Goal: Task Accomplishment & Management: Manage account settings

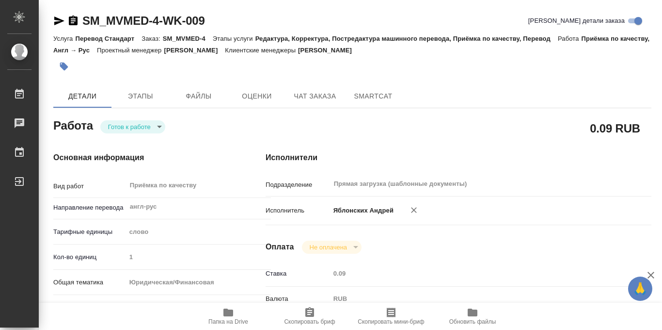
click at [158, 129] on body "🙏 .cls-1 fill:#fff; AWATERA Iablonskikh Andrei Работы 0 Чаты График Выйти SM_MV…" at bounding box center [331, 165] width 662 height 330
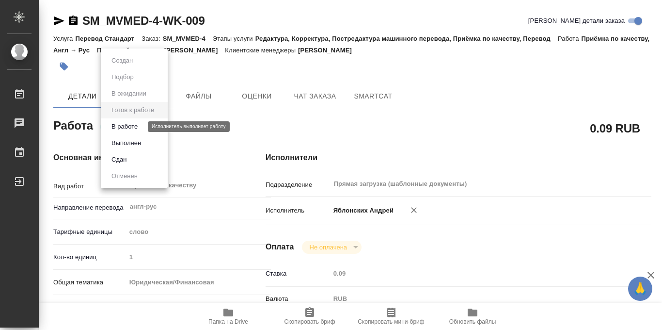
click at [135, 127] on button "В работе" at bounding box center [125, 126] width 32 height 11
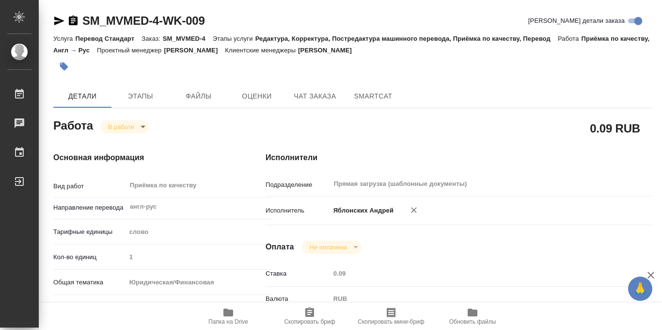
type textarea "x"
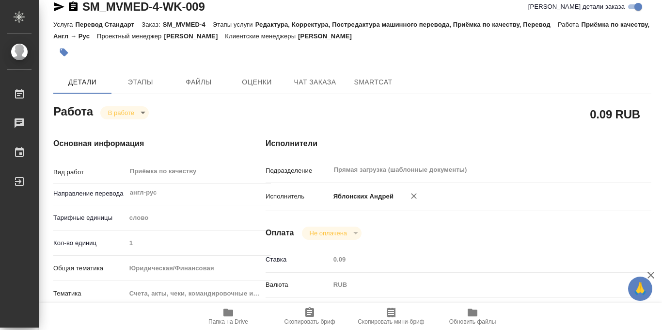
scroll to position [14, 0]
click at [62, 53] on icon "button" at bounding box center [64, 53] width 8 height 8
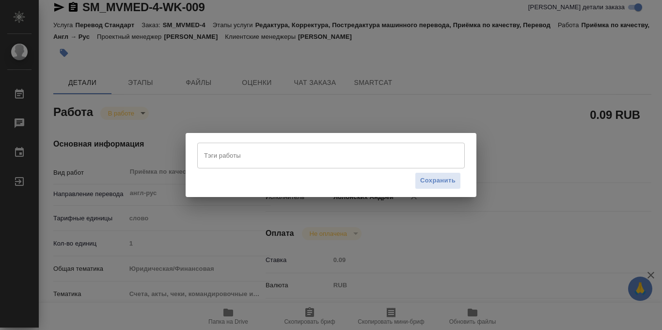
click at [227, 156] on input "Тэги работы" at bounding box center [322, 155] width 240 height 16
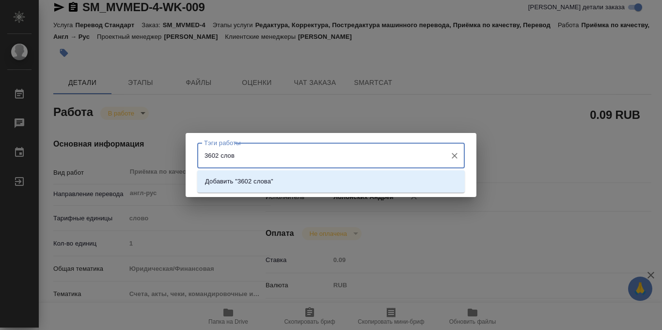
type input "3602 слова"
click at [310, 183] on li "Добавить "3602 слова"" at bounding box center [331, 181] width 268 height 17
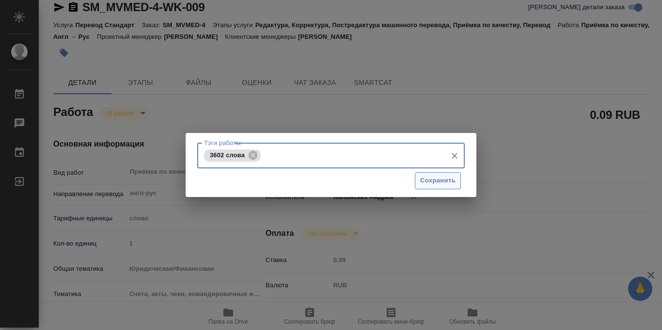
click at [431, 177] on span "Сохранить" at bounding box center [437, 180] width 35 height 11
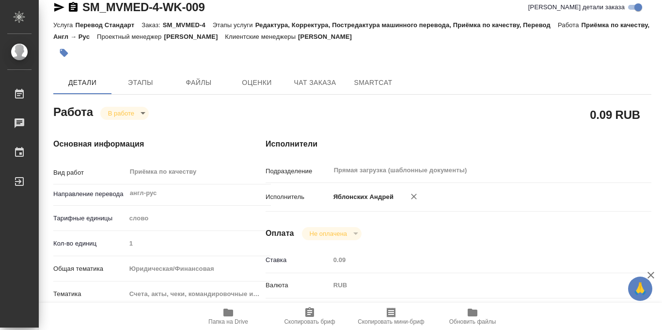
type input "inProgress"
type textarea "Приёмка по качеству"
type textarea "x"
type input "англ-рус"
type input "5a8b1489cc6b4906c91bfd90"
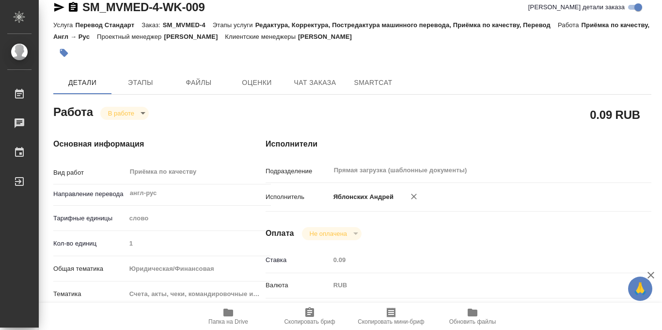
type input "1"
type input "yr-fn"
type input "5f647205b73bc97568ca66c0"
checkbox input "true"
type input "03.10.2025 11:02"
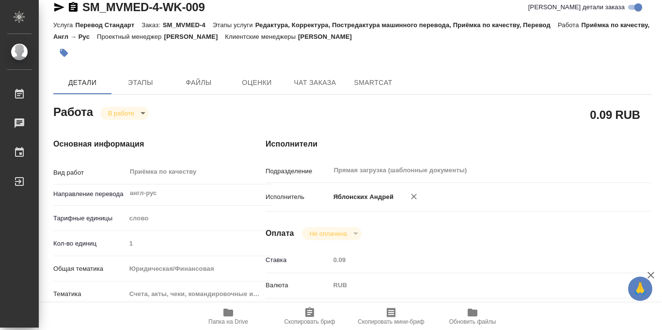
type input "09.10.2025 10:46"
type input "09.10.2025 12:00"
type input "Прямая загрузка (шаблонные документы)"
type input "notPayed"
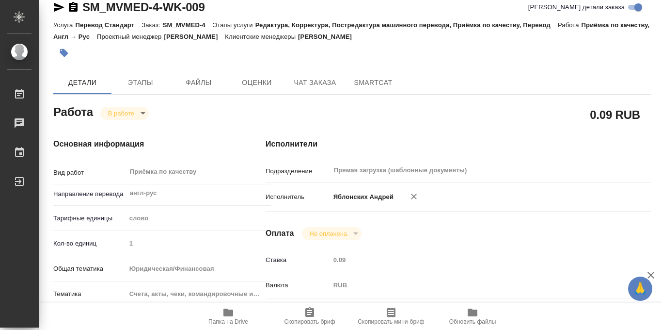
type input "0.09"
type input "RUB"
type input "Яблонских Андрей"
type textarea "x"
type textarea "/Clients/ООО «МВМЕД»/Orders/SM_MVMED-4/Corrected/SM_MVMED-4-WK-009"
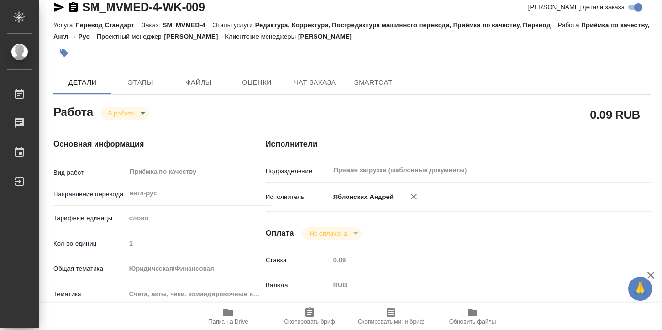
type textarea "x"
type input "SM_MVMED-4"
type input "Перевод Стандарт"
type input "Редактура, Корректура, Постредактура машинного перевода, Приёмка по качеству, П…"
type input "Козлова Мария"
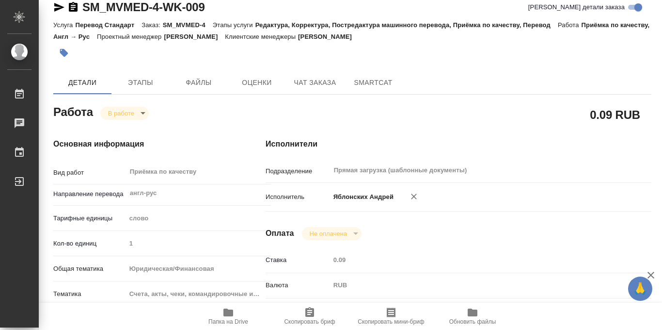
type input "Малофеева Екатерина"
type input "/Clients/ООО «МВМЕД»/Orders/SM_MVMED-4"
type textarea "x"
type textarea "будет перевод кит,англ-ру под нот таможенные доки Все дублируем как в сорсе (не…"
type textarea "x"
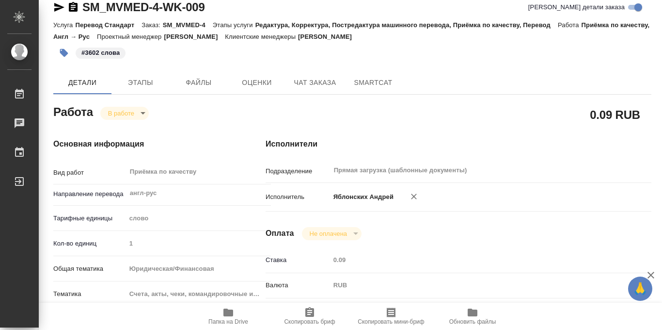
type textarea "x"
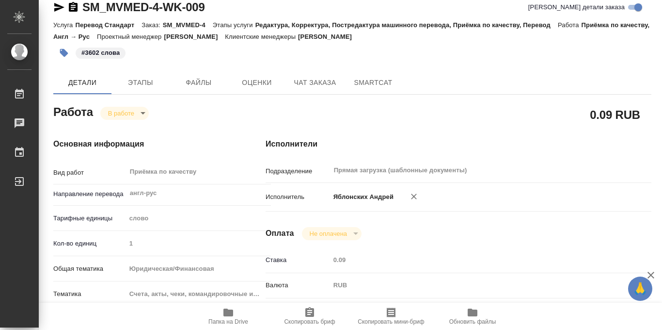
type textarea "x"
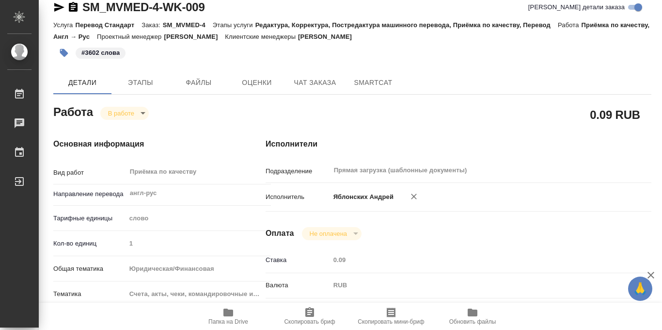
click at [141, 113] on body "🙏 .cls-1 fill:#fff; AWATERA Iablonskikh Andrei Работы 0 Чаты График Выйти SM_MV…" at bounding box center [331, 165] width 662 height 330
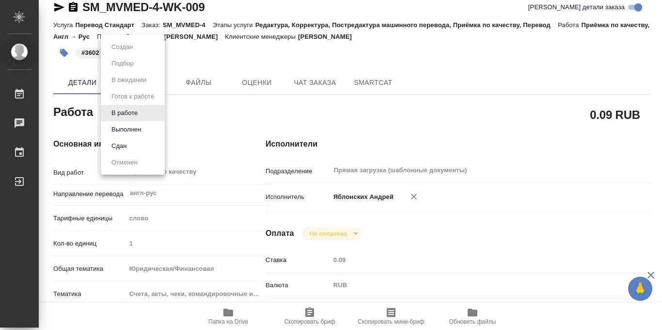
type textarea "x"
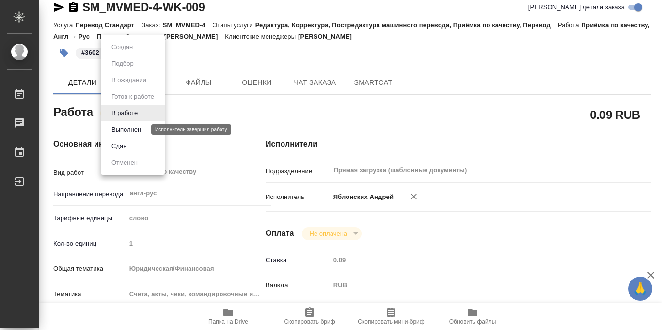
click at [128, 128] on button "Выполнен" at bounding box center [126, 129] width 35 height 11
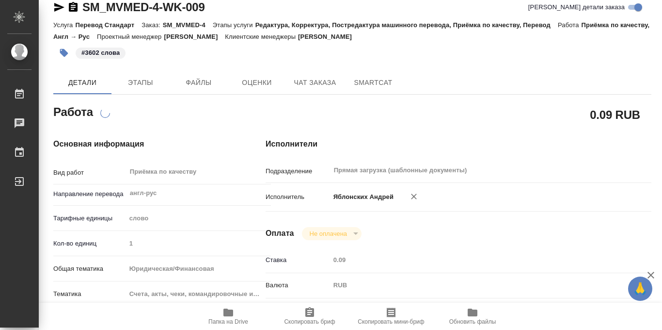
scroll to position [0, 0]
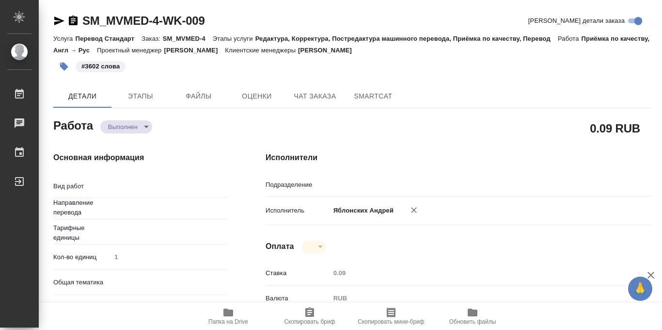
type textarea "x"
type textarea "Приёмка по качеству"
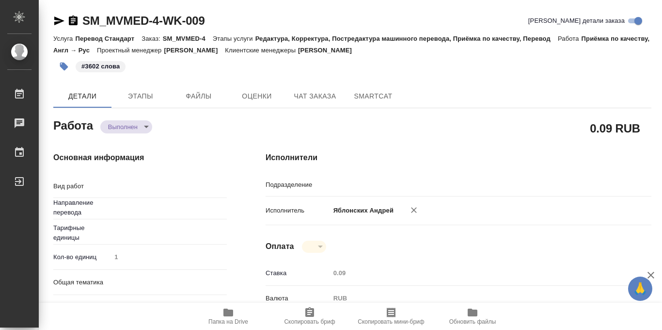
type textarea "x"
type input "англ-рус"
type input "Прямая загрузка (шаблонные документы)"
type textarea "x"
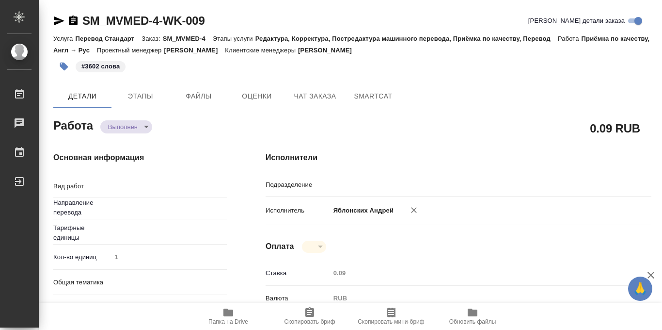
type textarea "x"
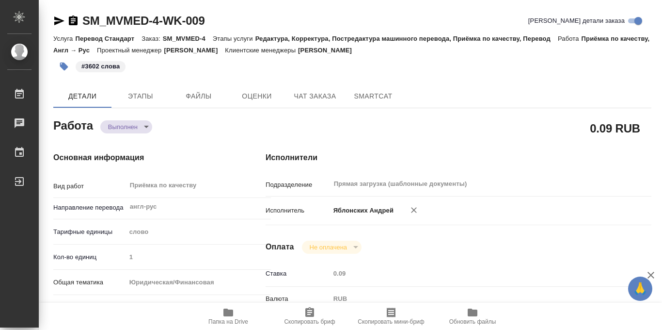
type textarea "x"
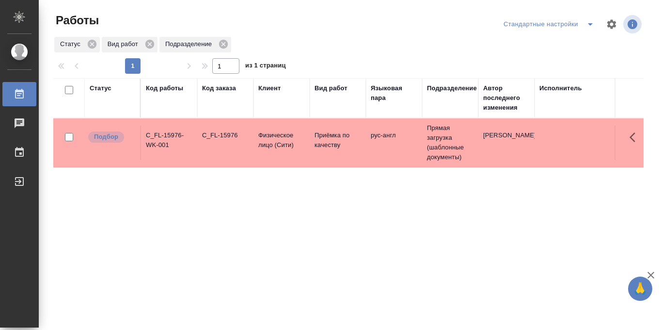
click at [592, 22] on icon "split button" at bounding box center [591, 24] width 12 height 12
click at [543, 41] on li "в работе" at bounding box center [548, 44] width 101 height 16
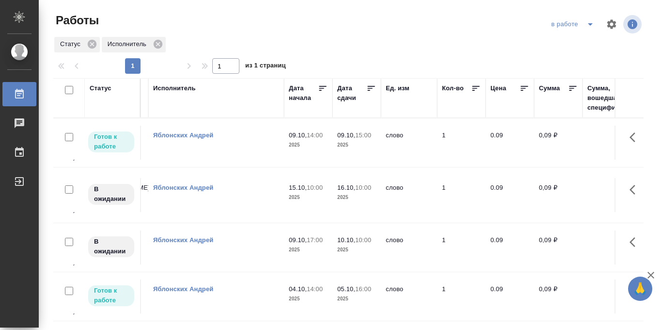
scroll to position [0, 386]
click at [373, 88] on icon at bounding box center [372, 88] width 10 height 10
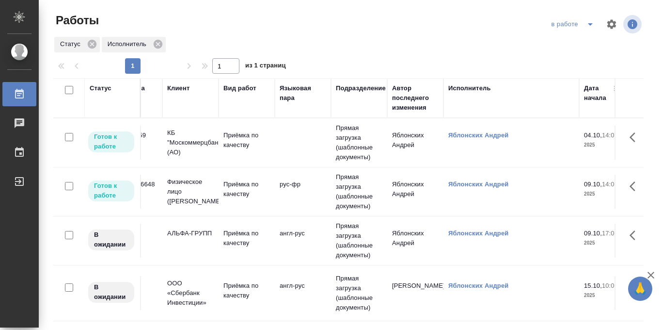
scroll to position [0, 0]
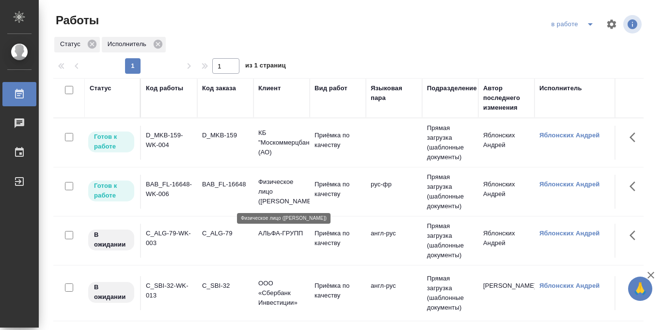
click at [269, 182] on p "Физическое лицо (Бабушкинская)" at bounding box center [281, 191] width 47 height 29
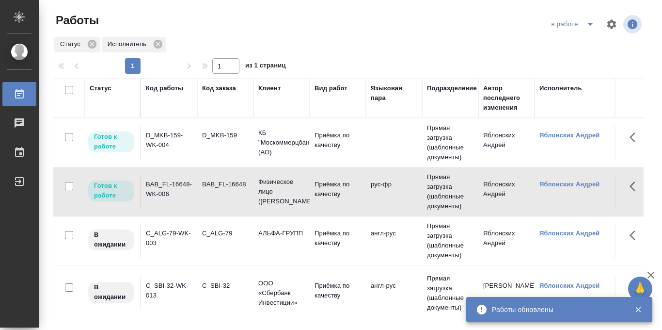
click at [585, 25] on icon "split button" at bounding box center [591, 24] width 12 height 12
click at [570, 44] on li "Стандартные настройки" at bounding box center [573, 44] width 93 height 16
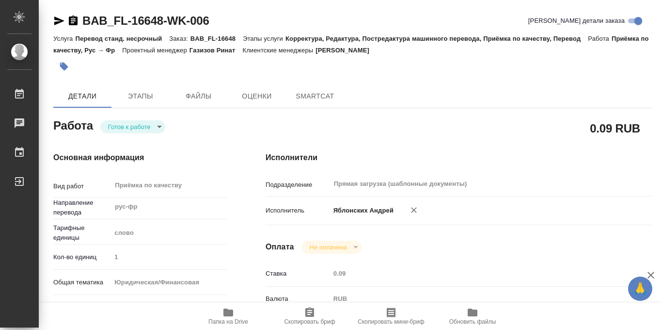
type textarea "x"
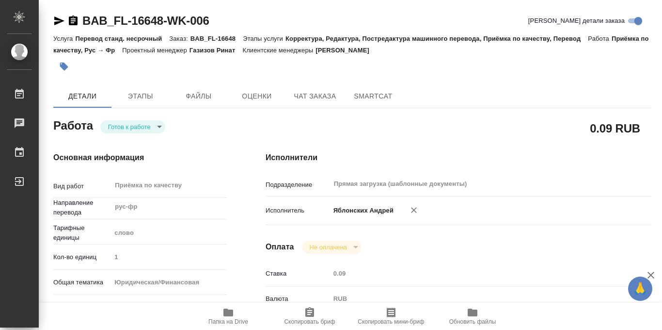
type textarea "x"
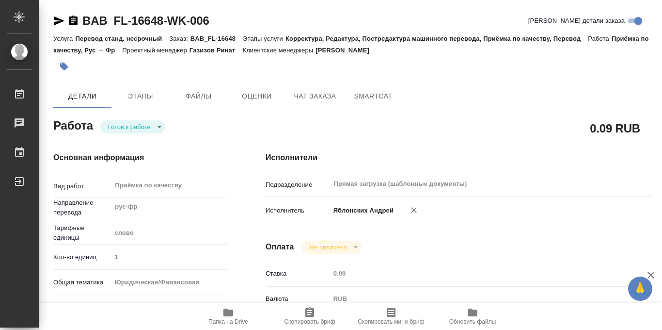
type textarea "x"
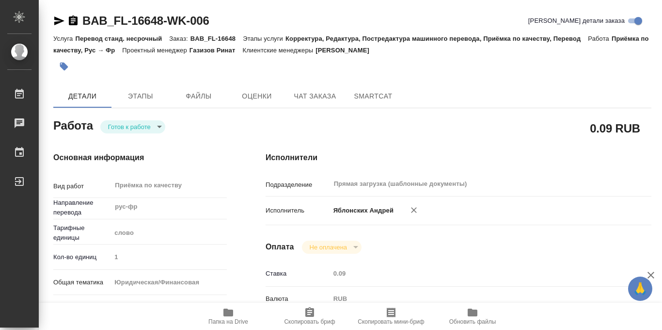
type textarea "x"
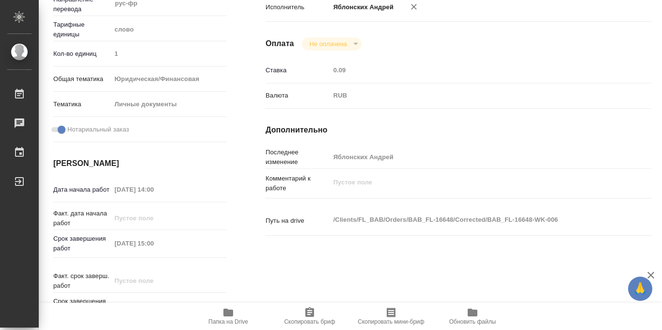
scroll to position [517, 0]
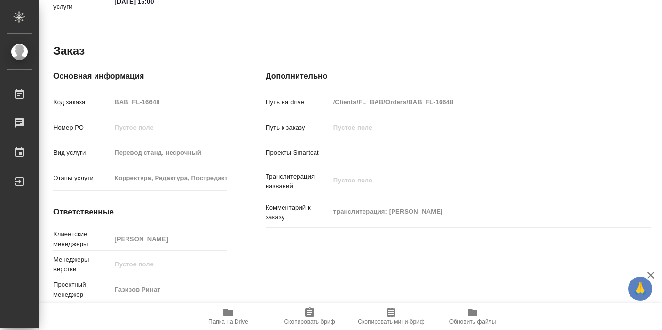
click at [219, 316] on span "Папка на Drive" at bounding box center [228, 315] width 70 height 18
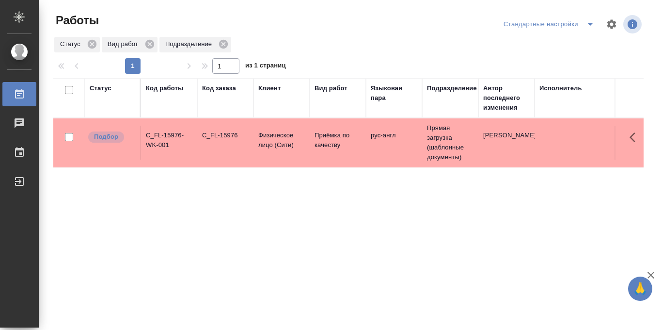
click at [272, 137] on p "Физическое лицо (Сити)" at bounding box center [281, 139] width 47 height 19
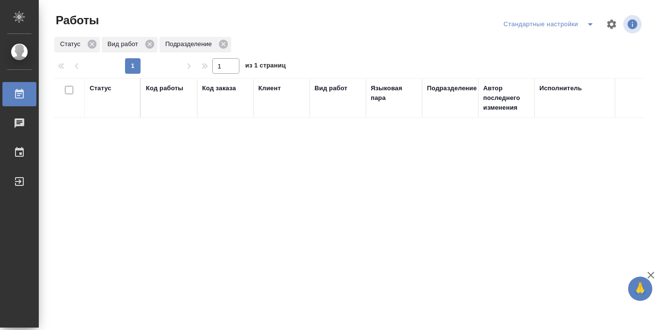
click at [588, 25] on icon "split button" at bounding box center [591, 24] width 12 height 12
click at [528, 47] on li "в работе" at bounding box center [548, 44] width 101 height 16
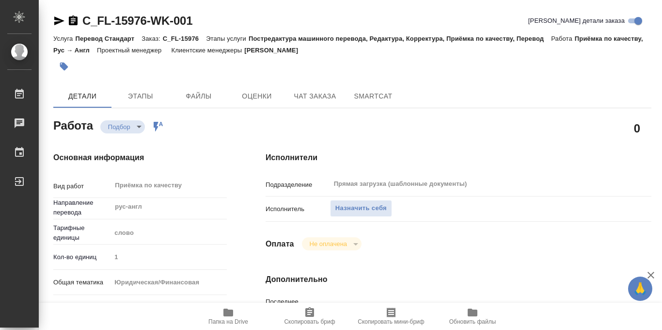
type textarea "x"
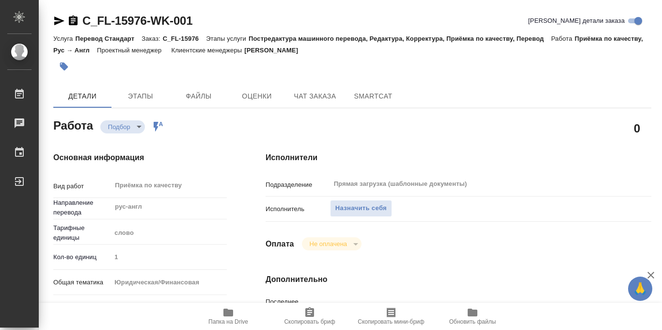
type textarea "x"
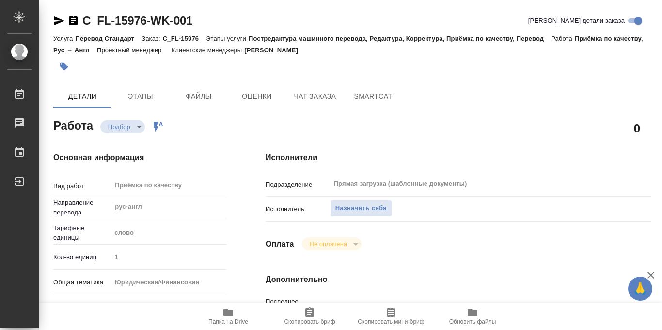
type textarea "x"
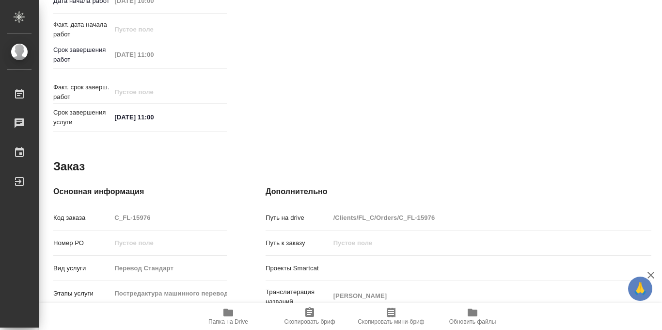
scroll to position [517, 0]
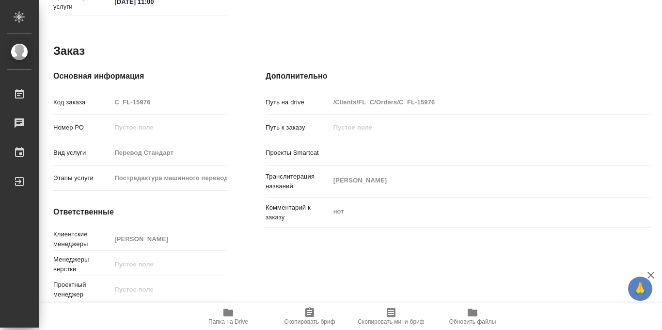
click at [227, 313] on icon "button" at bounding box center [228, 312] width 10 height 8
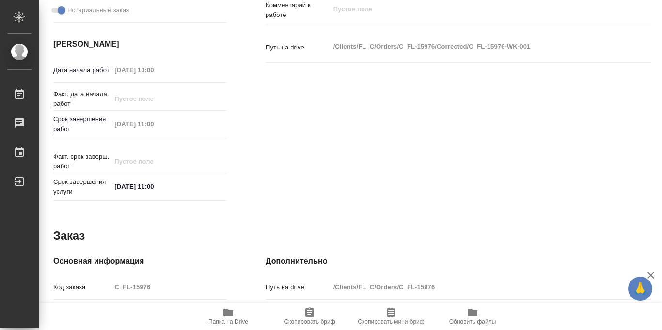
scroll to position [0, 0]
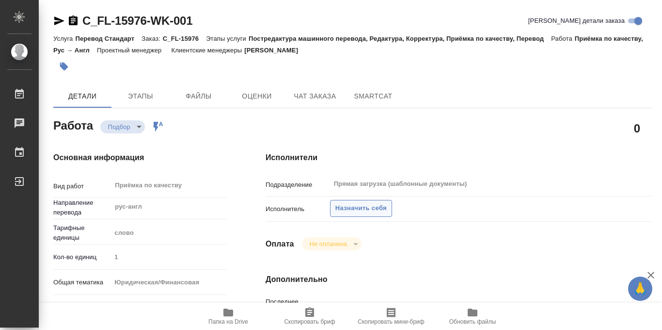
click at [360, 210] on span "Назначить себя" at bounding box center [360, 208] width 51 height 11
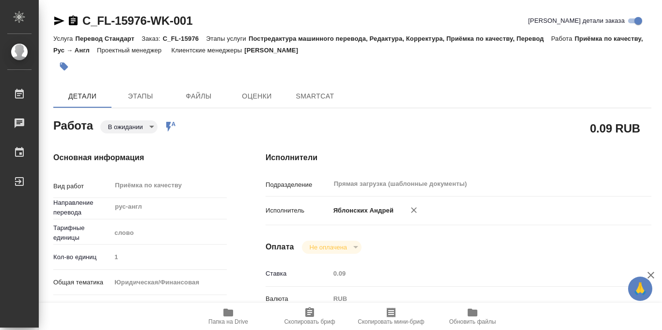
type textarea "x"
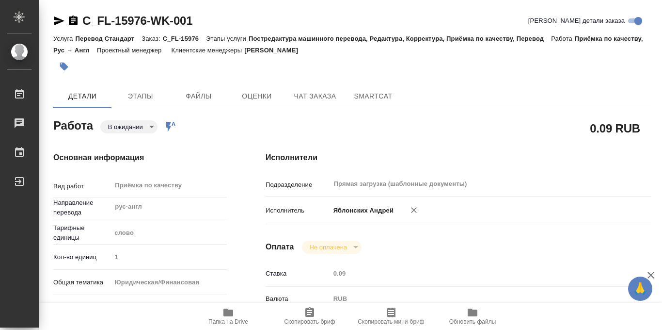
type textarea "x"
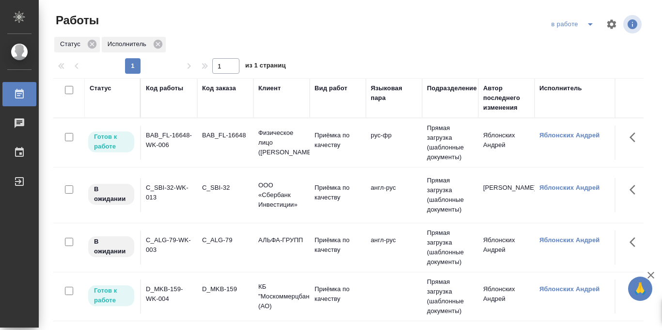
scroll to position [0, 217]
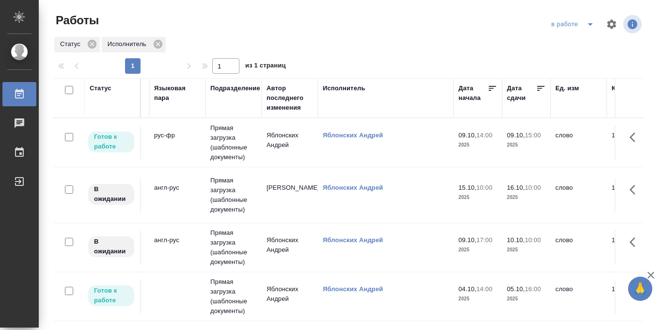
click at [542, 88] on icon at bounding box center [541, 88] width 10 height 10
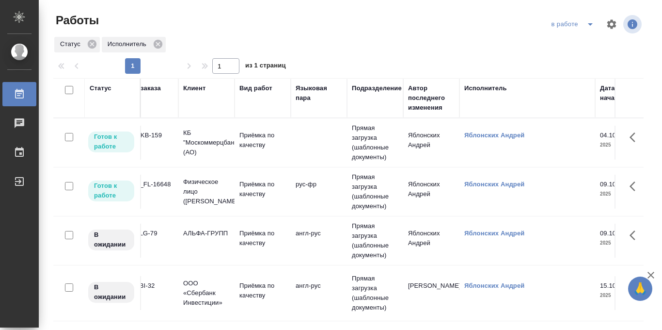
scroll to position [0, 0]
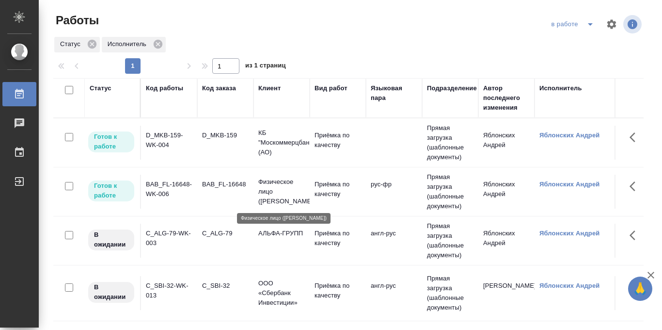
click at [263, 189] on p "Физическое лицо (Бабушкинская)" at bounding box center [281, 191] width 47 height 29
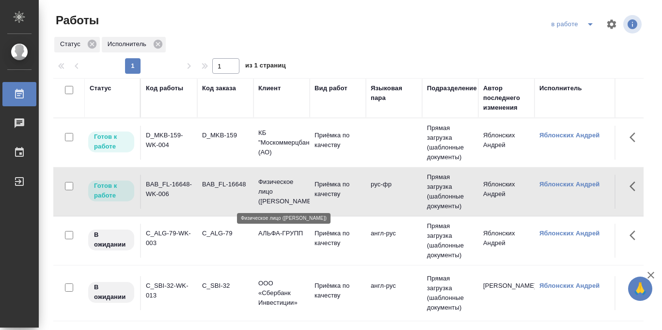
click at [593, 25] on icon "split button" at bounding box center [591, 24] width 12 height 12
click at [575, 42] on li "Стандартные настройки" at bounding box center [573, 44] width 93 height 16
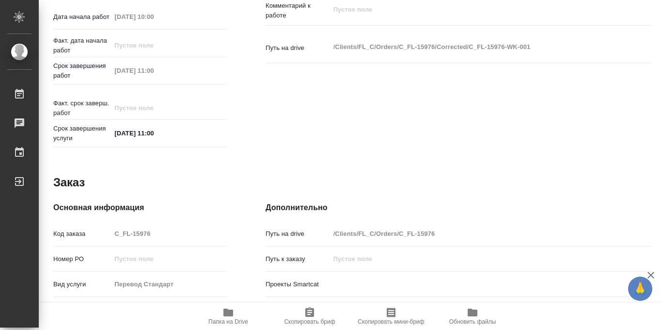
scroll to position [517, 0]
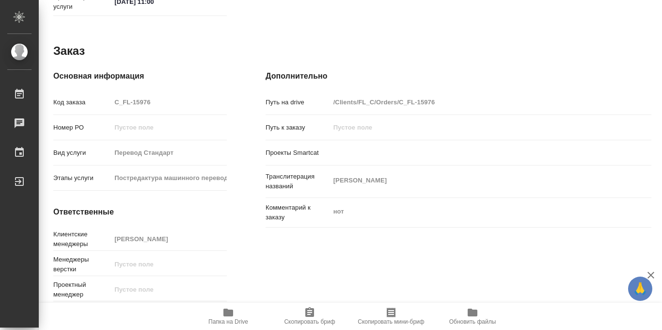
click at [225, 315] on icon "button" at bounding box center [228, 312] width 10 height 8
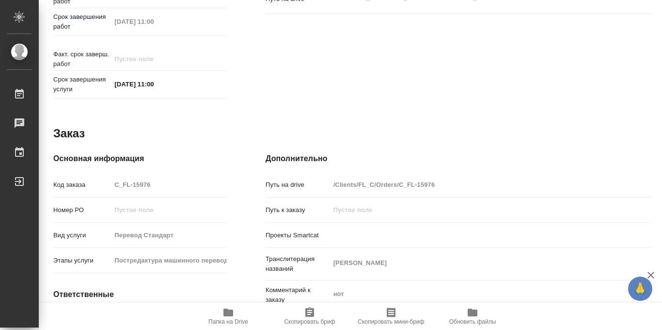
scroll to position [0, 0]
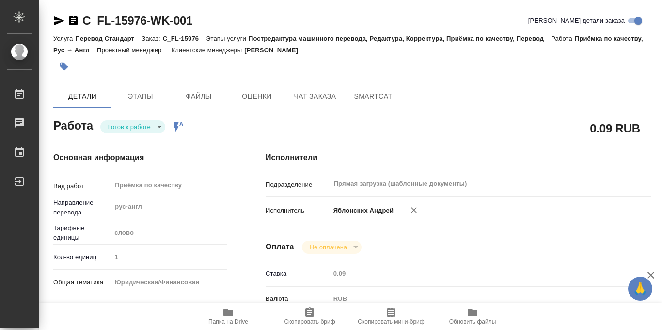
click at [159, 125] on body "🙏 .cls-1 fill:#fff; AWATERA Iablonskikh Andrei Работы 0 Чаты График Выйти C_FL-…" at bounding box center [331, 165] width 662 height 330
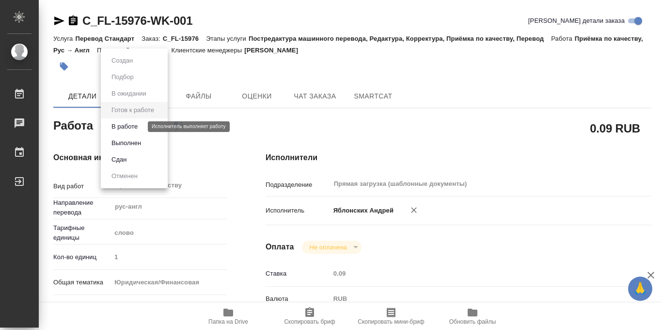
click at [126, 125] on button "В работе" at bounding box center [125, 126] width 32 height 11
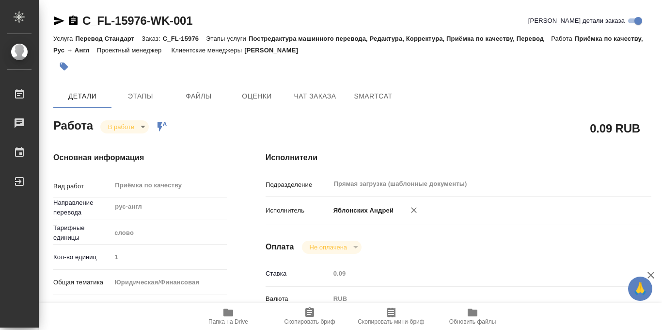
type textarea "x"
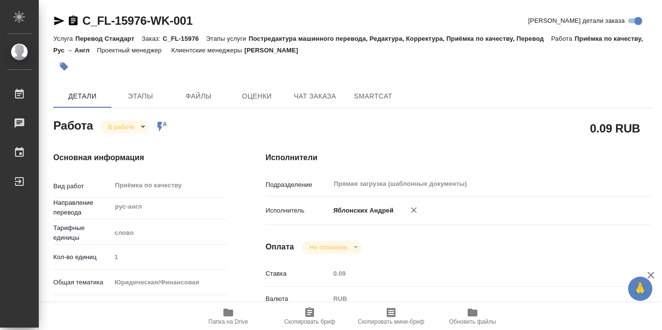
type textarea "x"
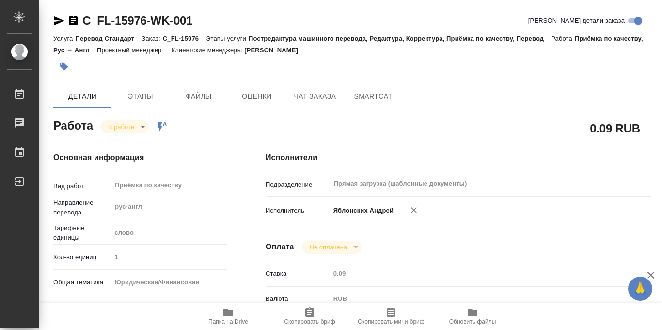
click at [66, 68] on icon "button" at bounding box center [64, 67] width 8 height 8
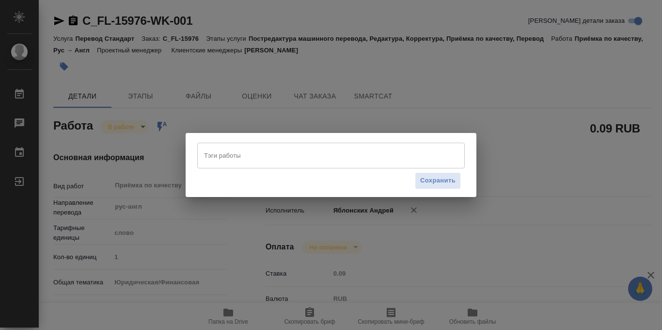
click at [250, 159] on input "Тэги работы" at bounding box center [322, 155] width 240 height 16
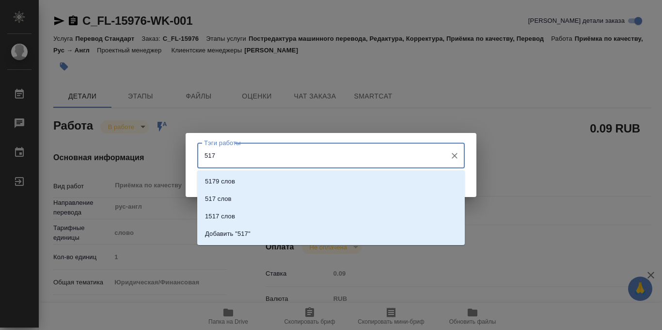
type input "517"
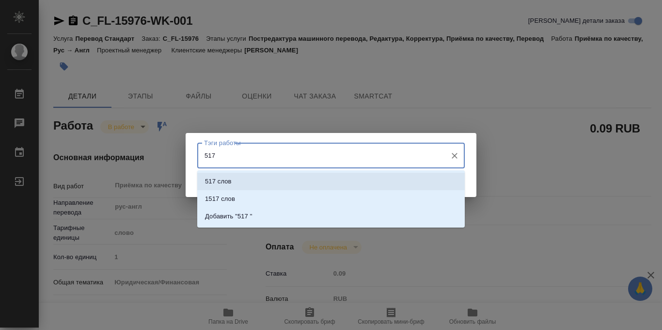
click at [224, 183] on p "517 слов" at bounding box center [218, 181] width 27 height 10
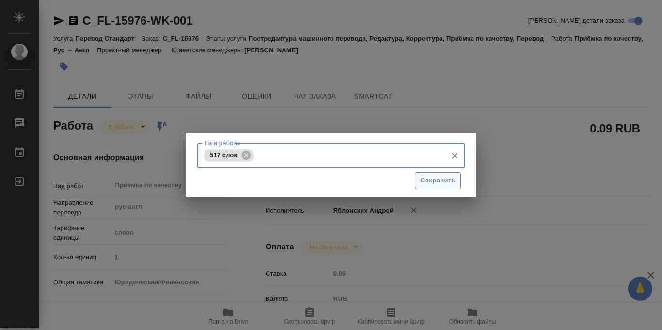
click at [434, 183] on span "Сохранить" at bounding box center [437, 180] width 35 height 11
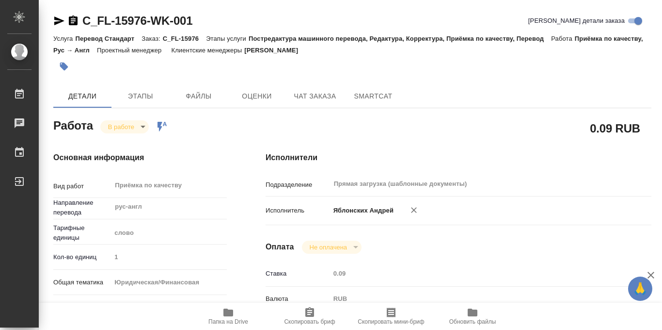
click at [144, 129] on body "🙏 .cls-1 fill:#fff; AWATERA Iablonskikh Andrei Работы 0 Чаты График Выйти C_FL-…" at bounding box center [331, 165] width 662 height 330
type input "inProgress"
type textarea "Приёмка по качеству"
type textarea "x"
type input "рус-англ"
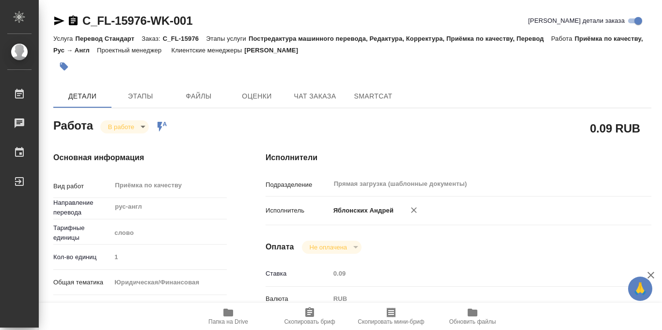
type input "5a8b1489cc6b4906c91bfd90"
type input "1"
type input "yr-fn"
type input "5a8b8b956a9677013d343cfe"
checkbox input "true"
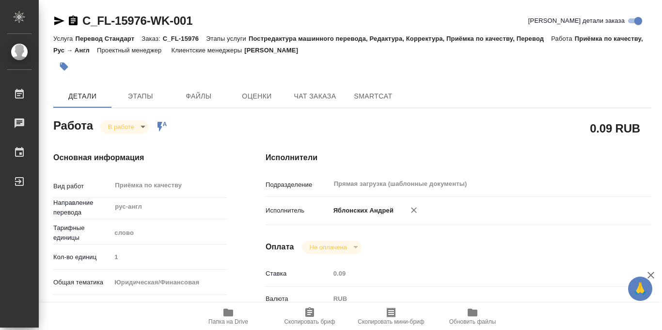
type input "10.10.2025 10:00"
type input "09.10.2025 11:53"
type input "10.10.2025 11:00"
type input "Прямая загрузка (шаблонные документы)"
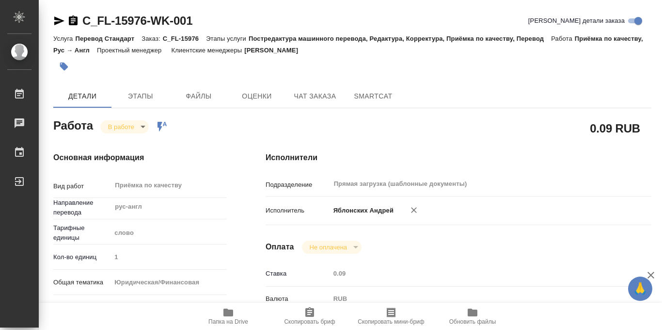
type input "notPayed"
type input "0.09"
type input "RUB"
type input "Яблонских Андрей"
type textarea "x"
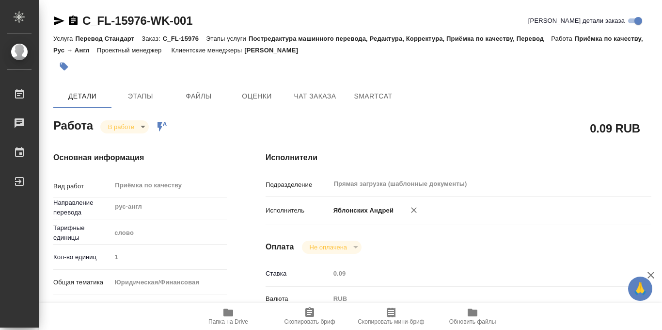
type textarea "/Clients/FL_C/Orders/C_FL-15976/Corrected/C_FL-15976-WK-001"
type textarea "x"
type input "C_FL-15976"
type input "Перевод Стандарт"
type input "Постредактура машинного перевода, Редактура, Корректура, Приёмка по качеству, П…"
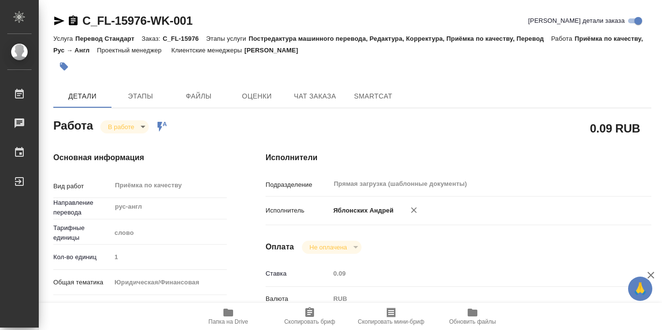
type input "Лямина Надежда"
type input "/Clients/FL_C/Orders/C_FL-15976"
type textarea "VOZIAN ANDREY"
type textarea "x"
type textarea "нот"
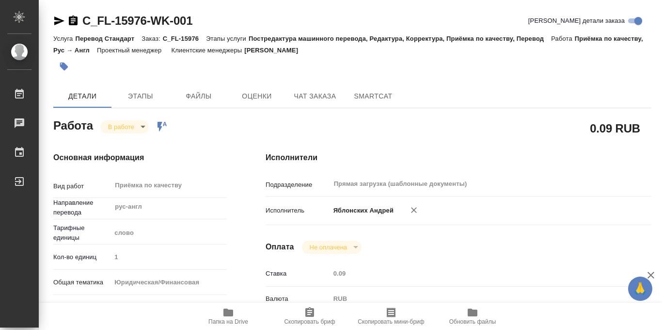
type textarea "x"
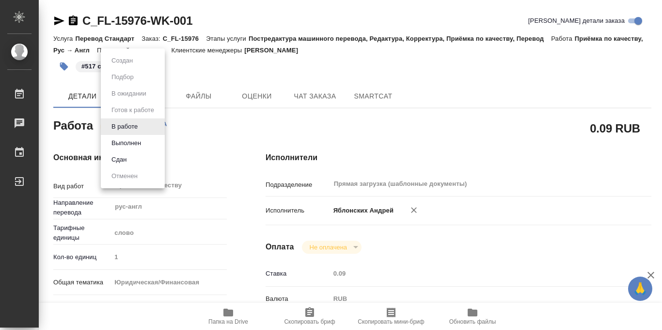
type textarea "x"
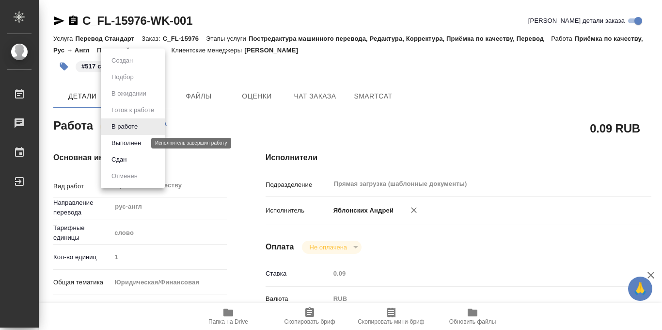
click at [130, 140] on button "Выполнен" at bounding box center [126, 143] width 35 height 11
type textarea "x"
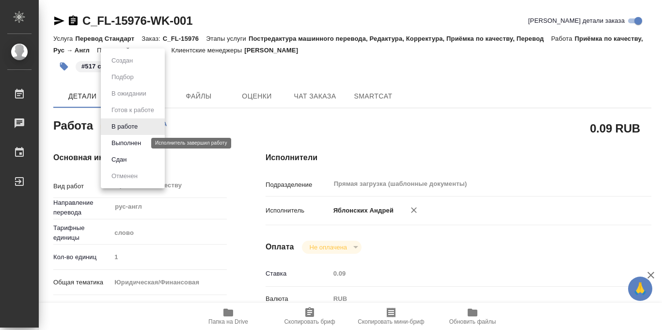
type textarea "x"
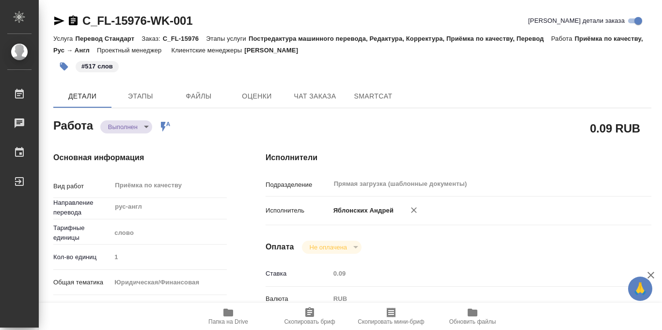
type textarea "x"
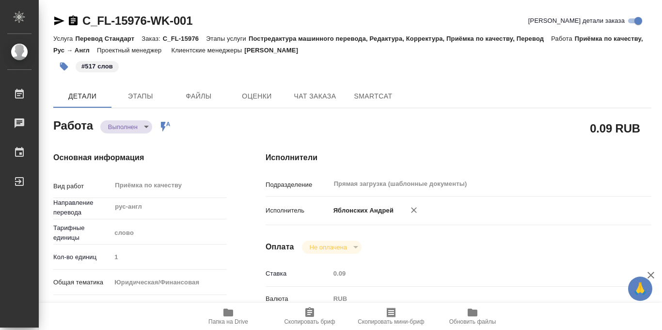
type textarea "x"
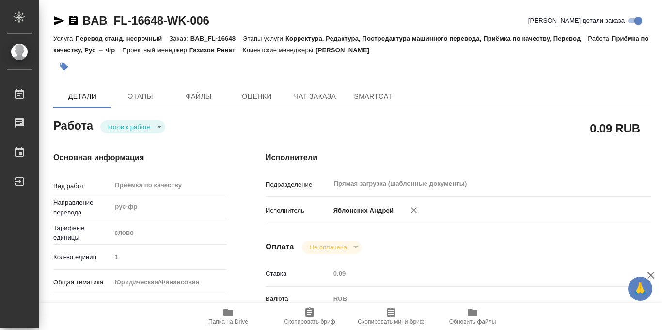
click at [225, 311] on icon "button" at bounding box center [228, 312] width 10 height 8
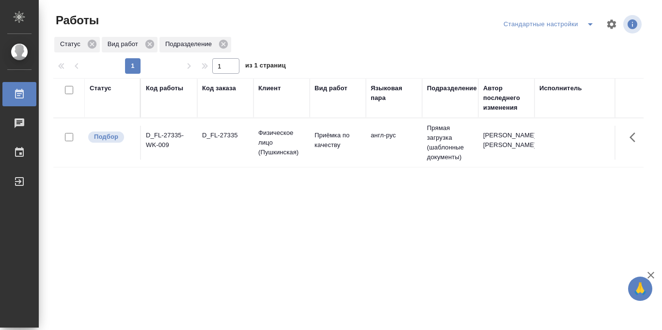
click at [270, 139] on p "Физическое лицо (Пушкинская)" at bounding box center [281, 142] width 47 height 29
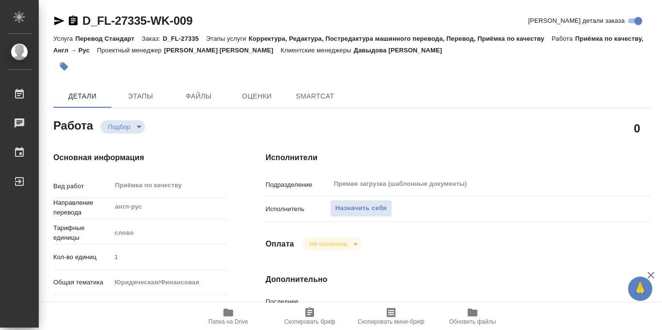
type textarea "x"
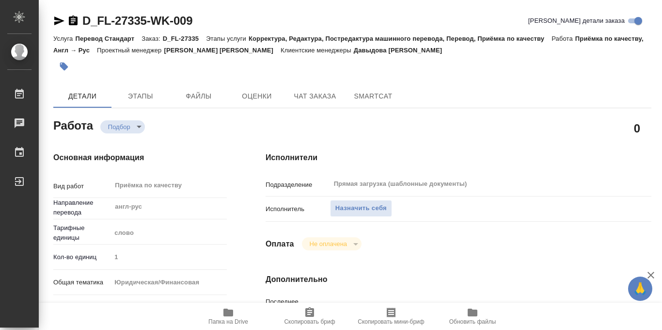
type textarea "x"
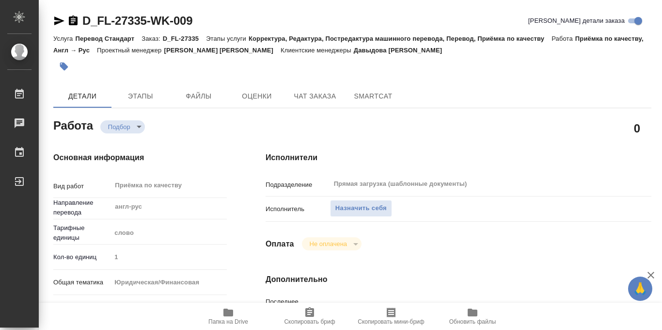
scroll to position [304, 0]
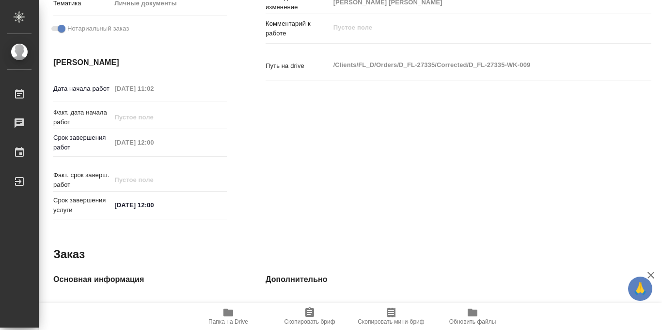
type textarea "x"
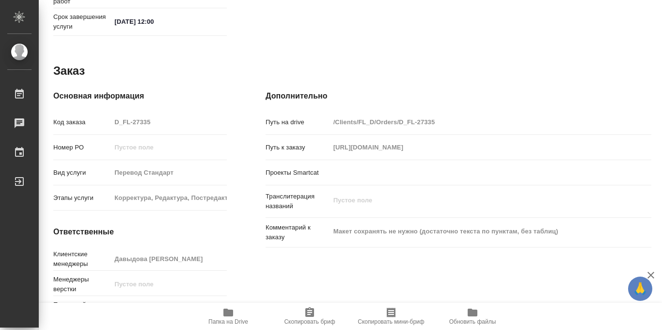
scroll to position [517, 0]
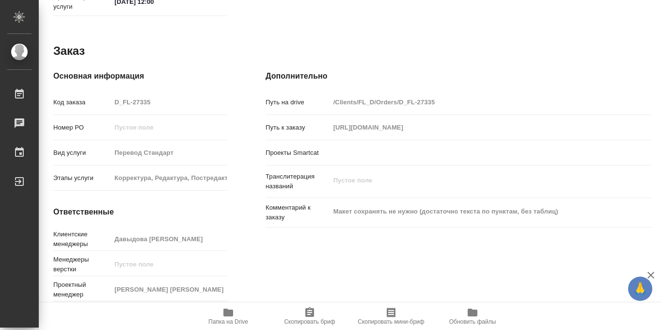
click at [229, 312] on icon "button" at bounding box center [228, 312] width 10 height 8
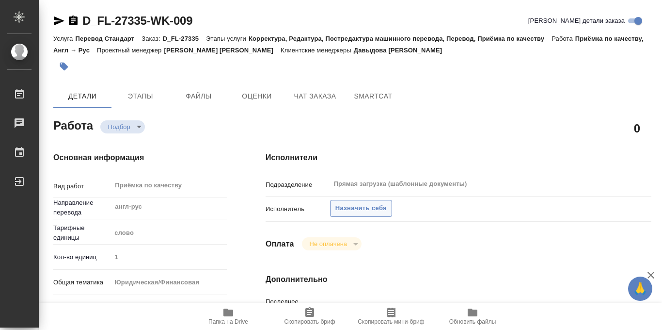
click at [350, 205] on span "Назначить себя" at bounding box center [360, 208] width 51 height 11
